Goal: Task Accomplishment & Management: Manage account settings

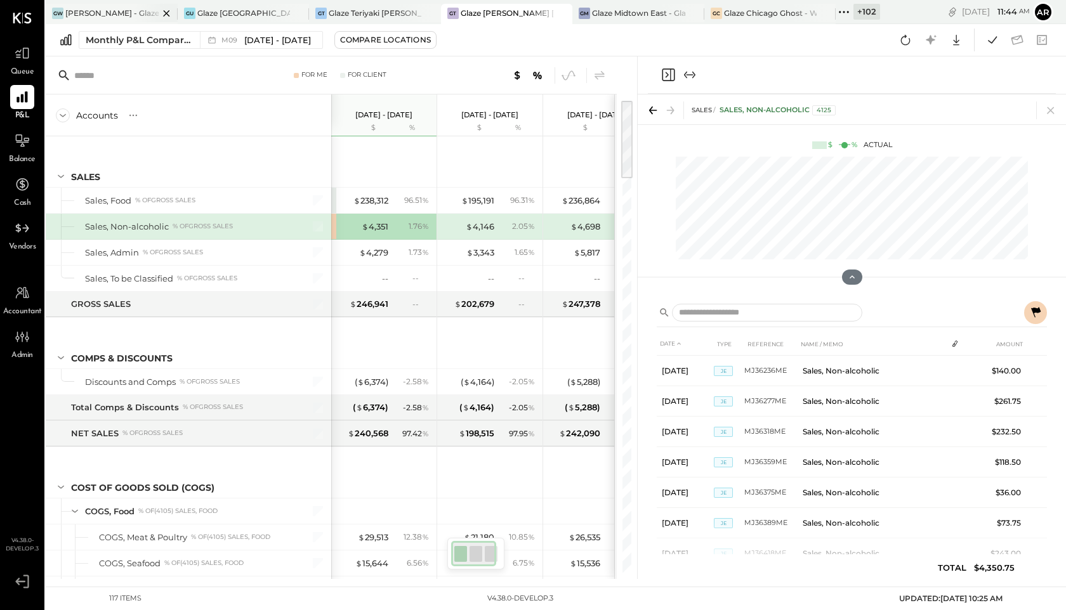
click at [95, 11] on div "[PERSON_NAME] - Glaze Williamsburg One LLC" at bounding box center [111, 13] width 93 height 11
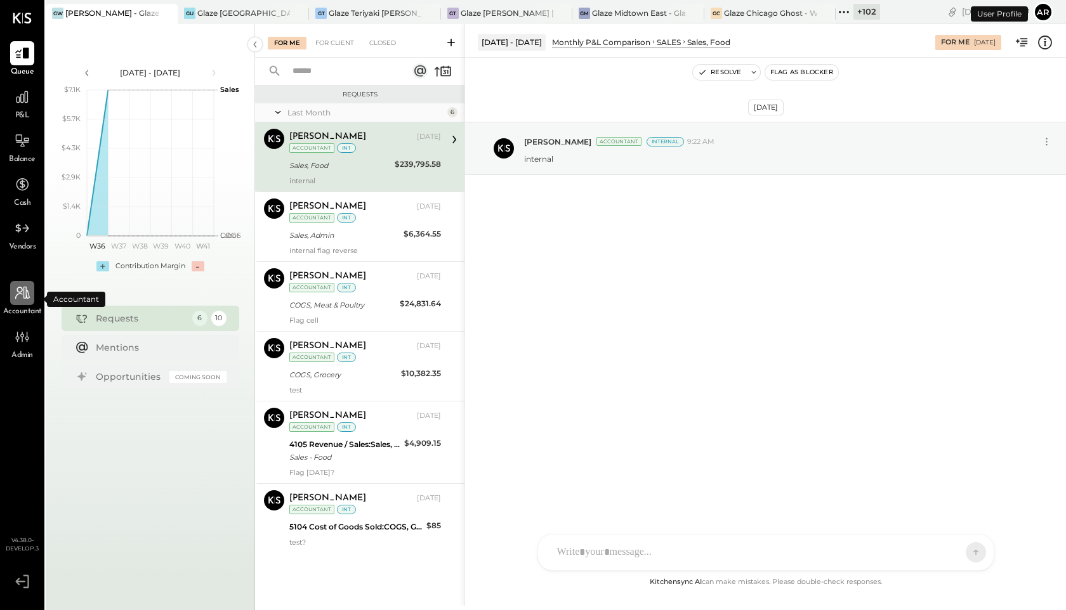
click at [21, 298] on icon at bounding box center [22, 293] width 16 height 16
select select "**"
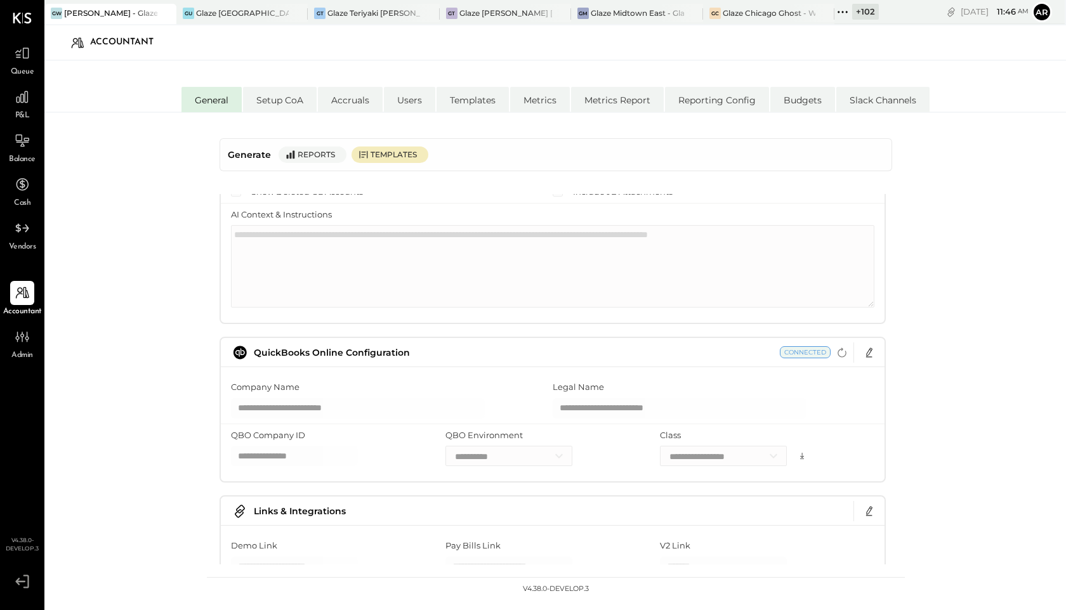
scroll to position [246, 0]
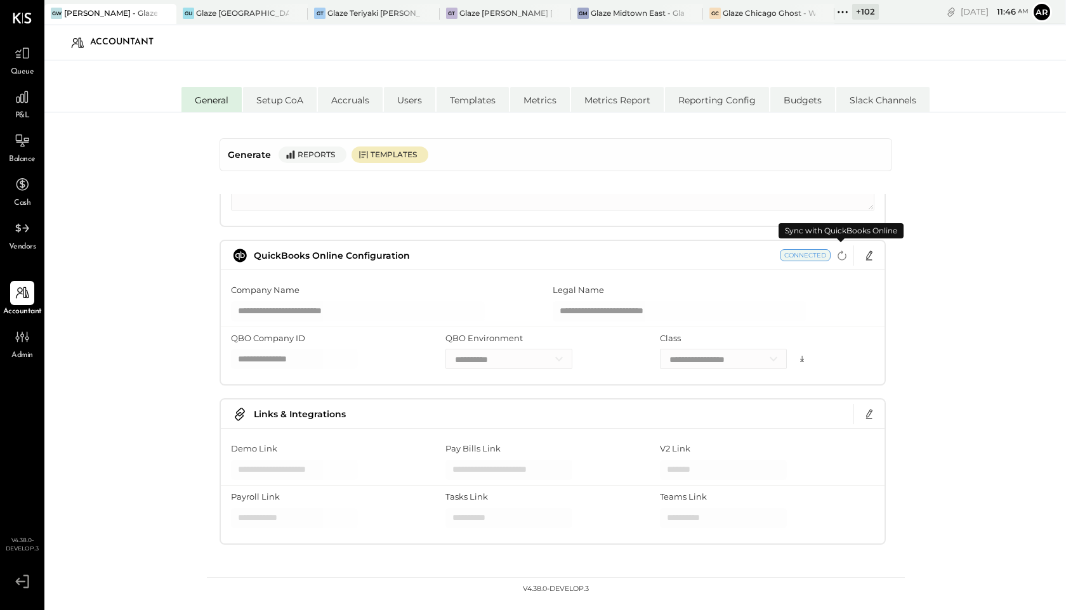
click at [844, 258] on icon "button" at bounding box center [841, 255] width 15 height 15
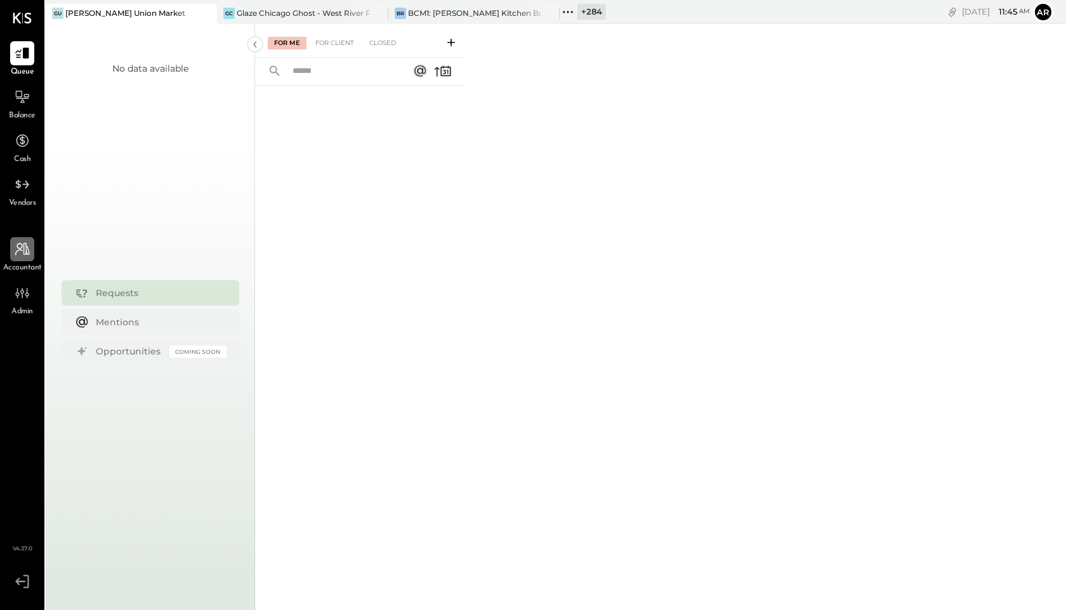
click at [22, 248] on icon at bounding box center [22, 249] width 16 height 16
select select "**"
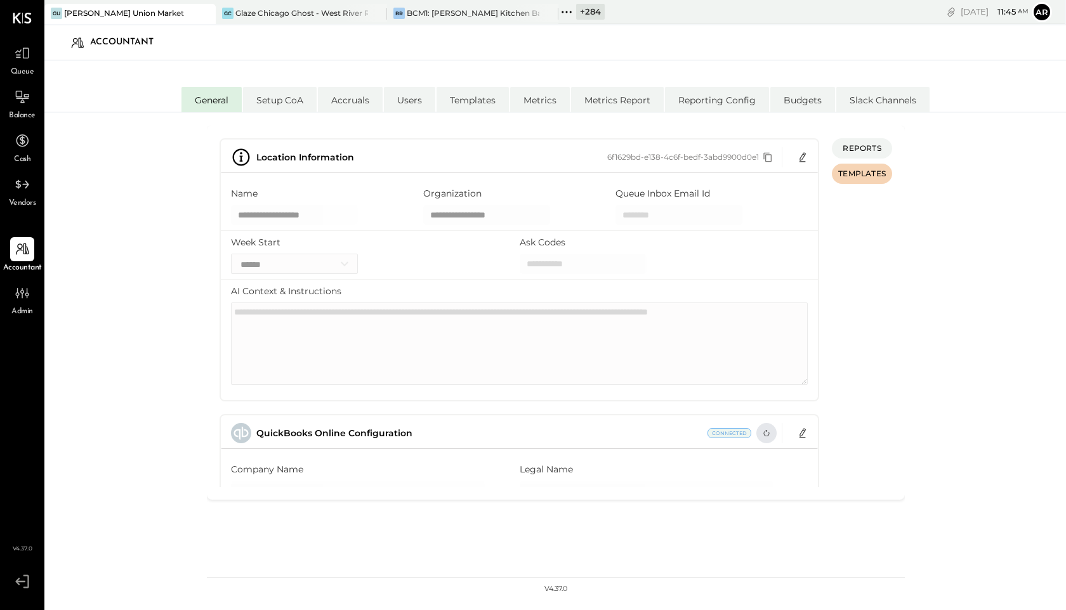
click at [761, 433] on icon "button" at bounding box center [766, 433] width 10 height 10
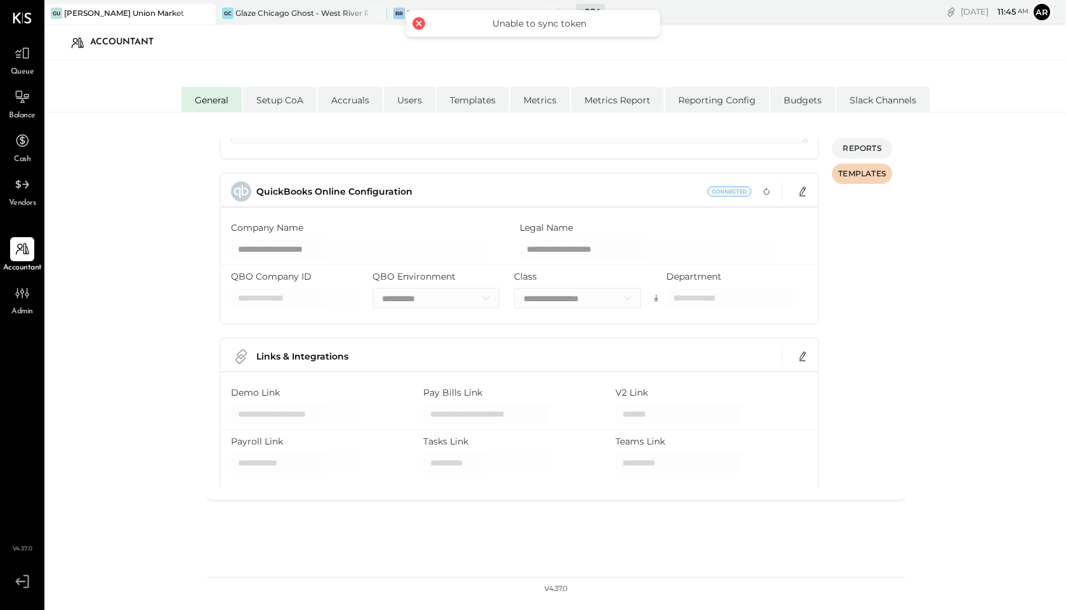
scroll to position [208, 0]
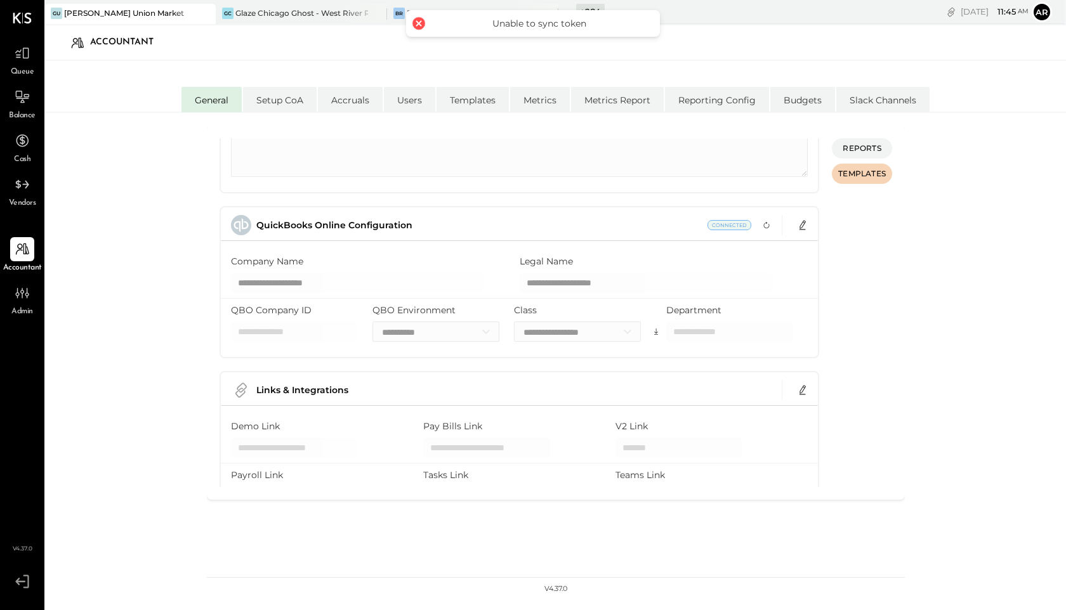
click at [722, 228] on span "Connected" at bounding box center [730, 225] width 44 height 10
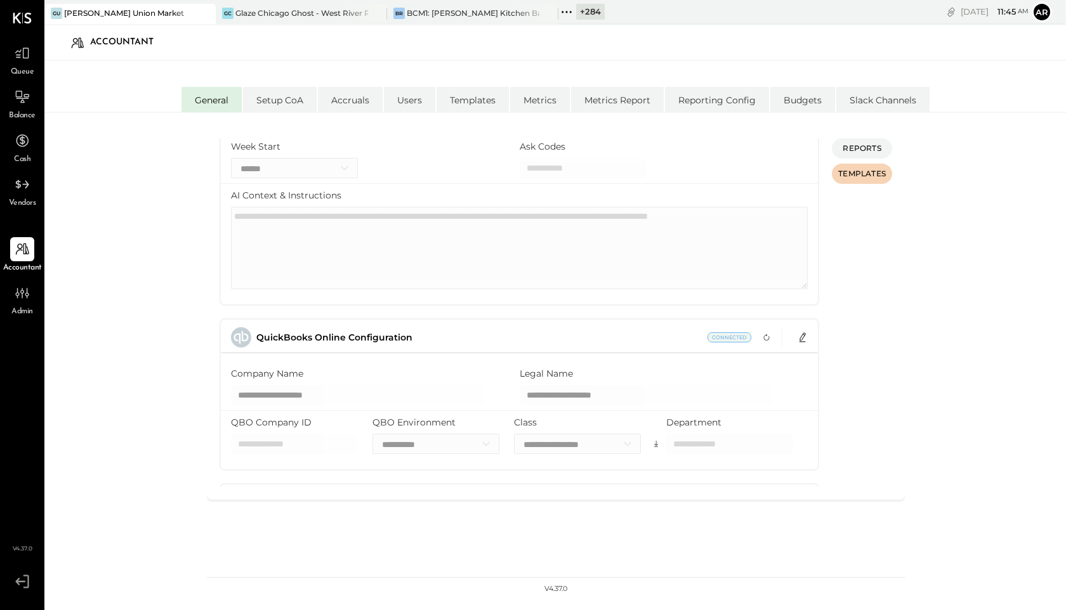
scroll to position [179, 0]
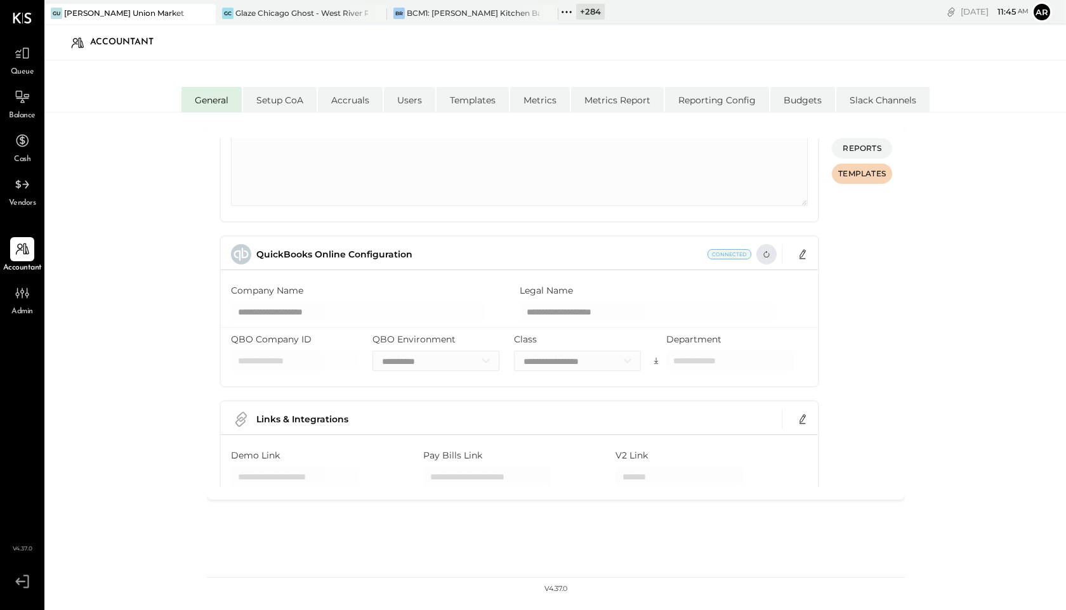
click at [766, 251] on icon "button" at bounding box center [766, 254] width 10 height 10
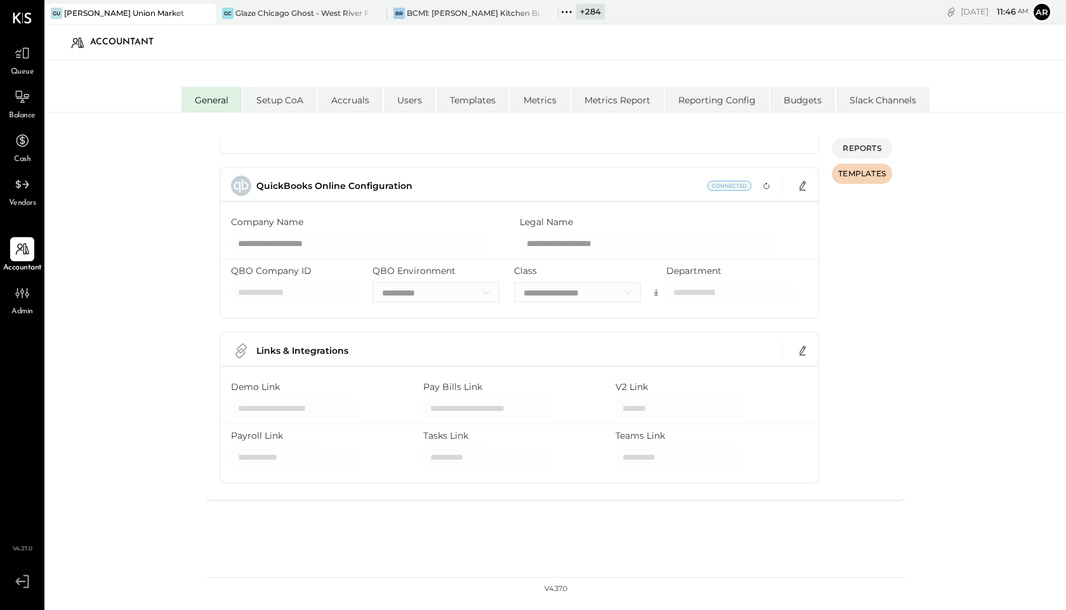
scroll to position [265, 0]
